Goal: Task Accomplishment & Management: Manage account settings

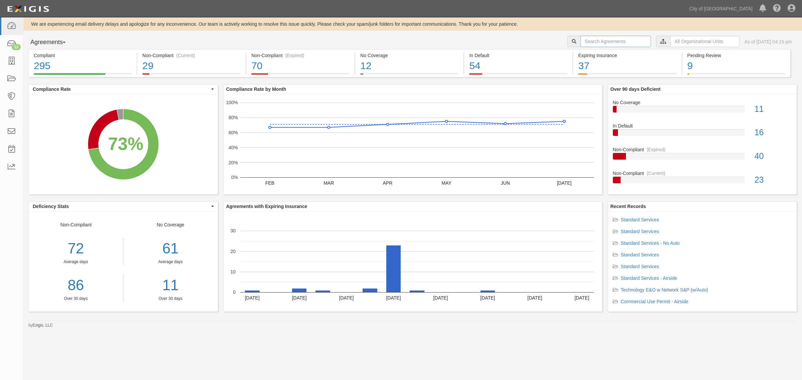
click at [603, 42] on input "text" at bounding box center [615, 41] width 70 height 11
click at [685, 38] on input "text" at bounding box center [704, 41] width 69 height 11
click at [591, 53] on icon at bounding box center [593, 53] width 5 height 3
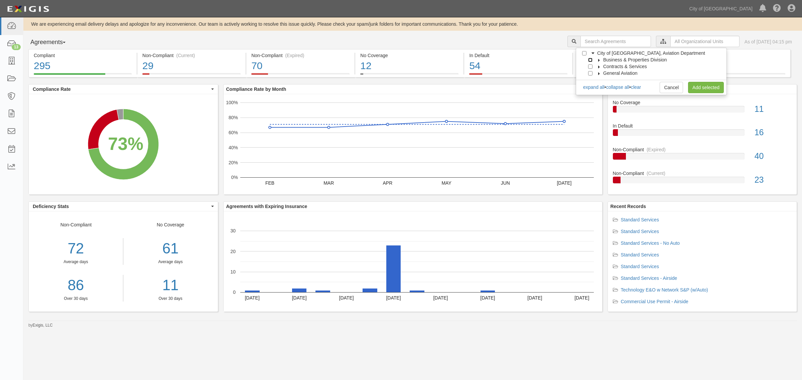
click at [590, 61] on input "Business & Properties Division" at bounding box center [590, 60] width 4 height 4
checkbox input "true"
click at [696, 85] on link "Add selected" at bounding box center [706, 87] width 36 height 11
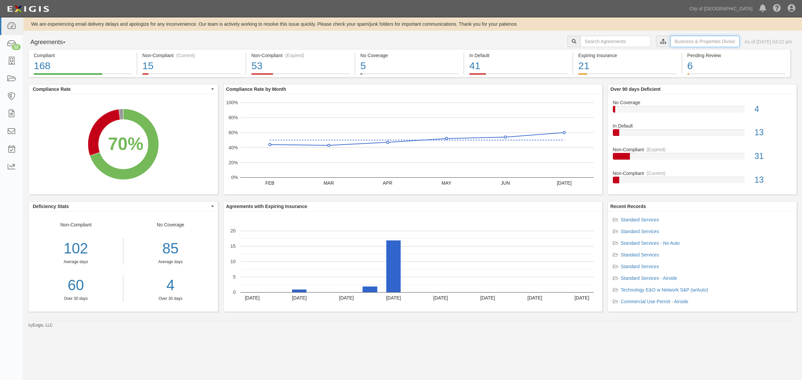
click at [670, 43] on input "text" at bounding box center [704, 41] width 69 height 11
click at [593, 52] on label "City of [GEOGRAPHIC_DATA], Aviation Department" at bounding box center [647, 53] width 116 height 7
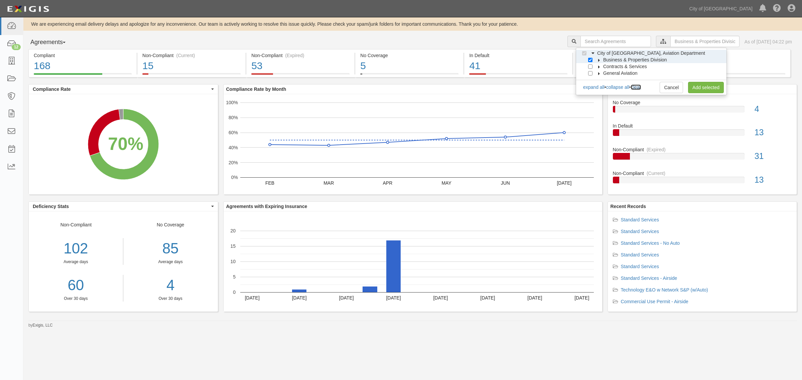
click at [640, 86] on link "clear" at bounding box center [636, 87] width 10 height 5
checkbox input "false"
click at [590, 74] on input "General Aviation" at bounding box center [590, 73] width 4 height 4
checkbox input "true"
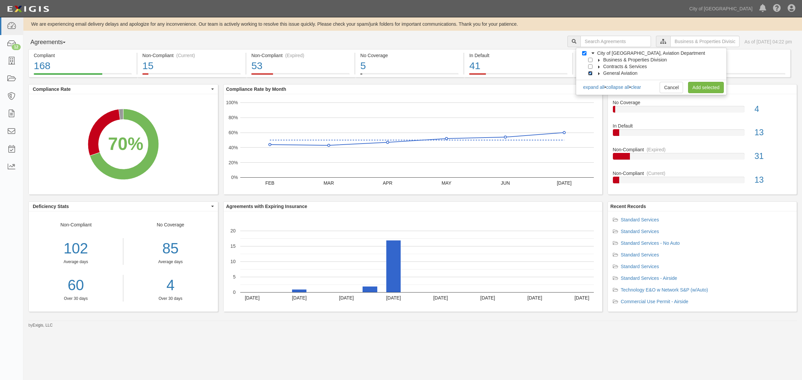
checkbox input "true"
click at [705, 91] on link "Add selected" at bounding box center [706, 87] width 36 height 11
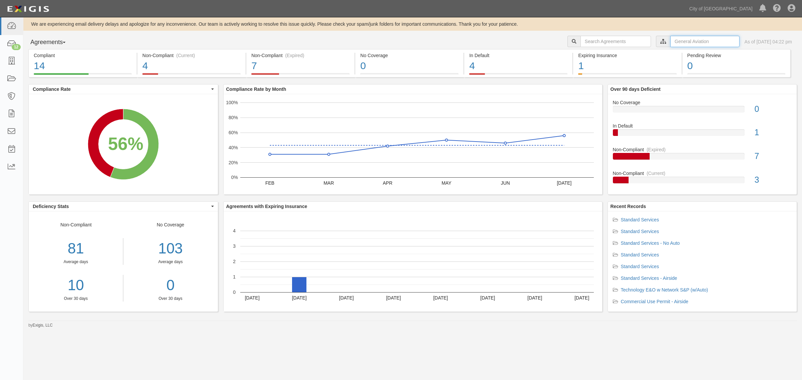
click at [670, 42] on input "text" at bounding box center [704, 41] width 69 height 11
click at [591, 52] on icon at bounding box center [593, 53] width 5 height 3
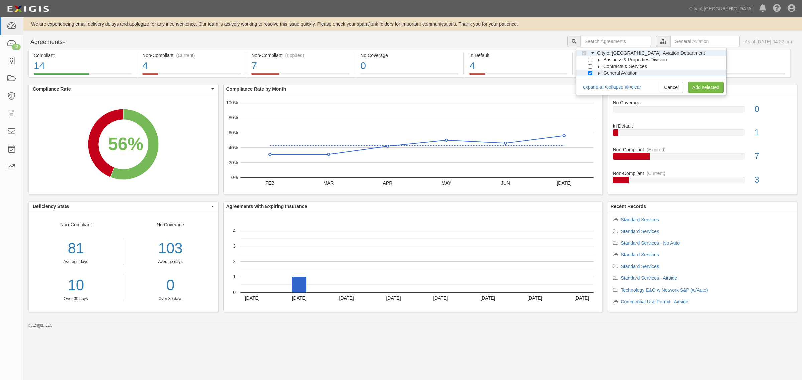
click at [597, 72] on icon at bounding box center [599, 73] width 5 height 3
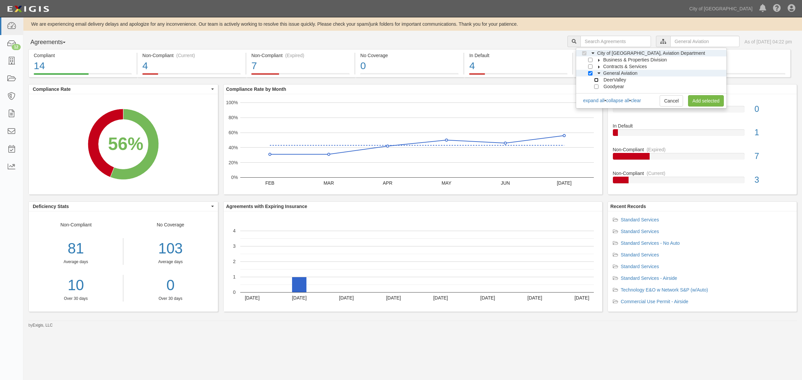
click at [596, 79] on input "DeerValley" at bounding box center [596, 80] width 4 height 4
checkbox input "true"
click at [695, 99] on link "Add selected" at bounding box center [706, 100] width 36 height 11
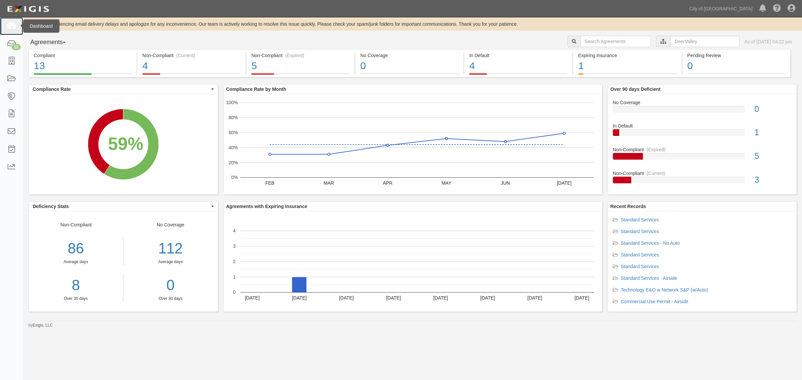
click at [12, 27] on icon at bounding box center [11, 26] width 9 height 8
